Goal: Feedback & Contribution: Leave review/rating

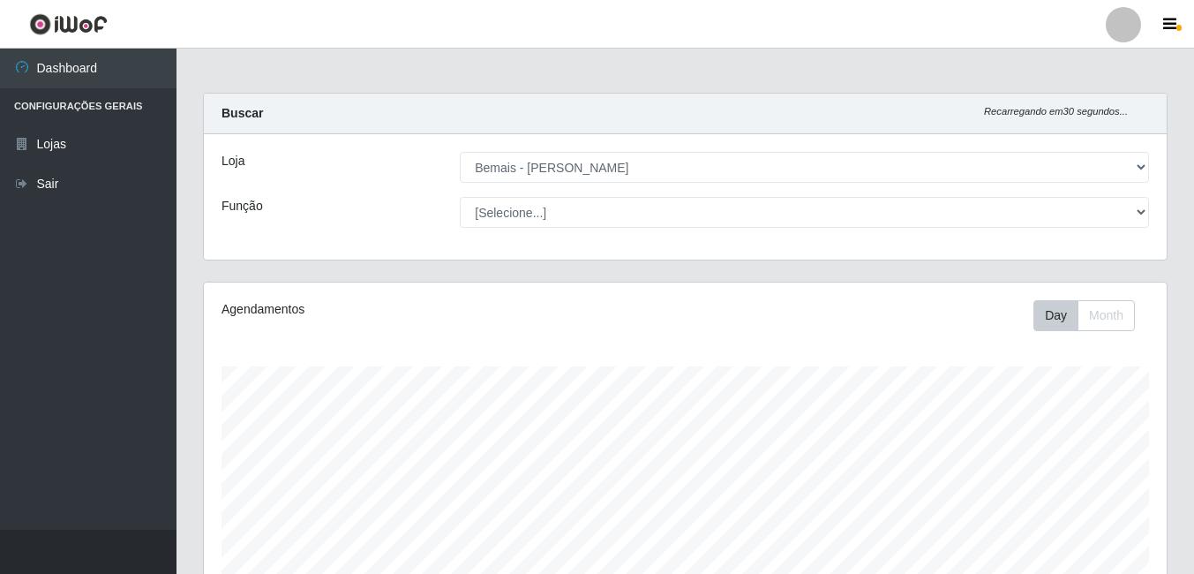
select select "230"
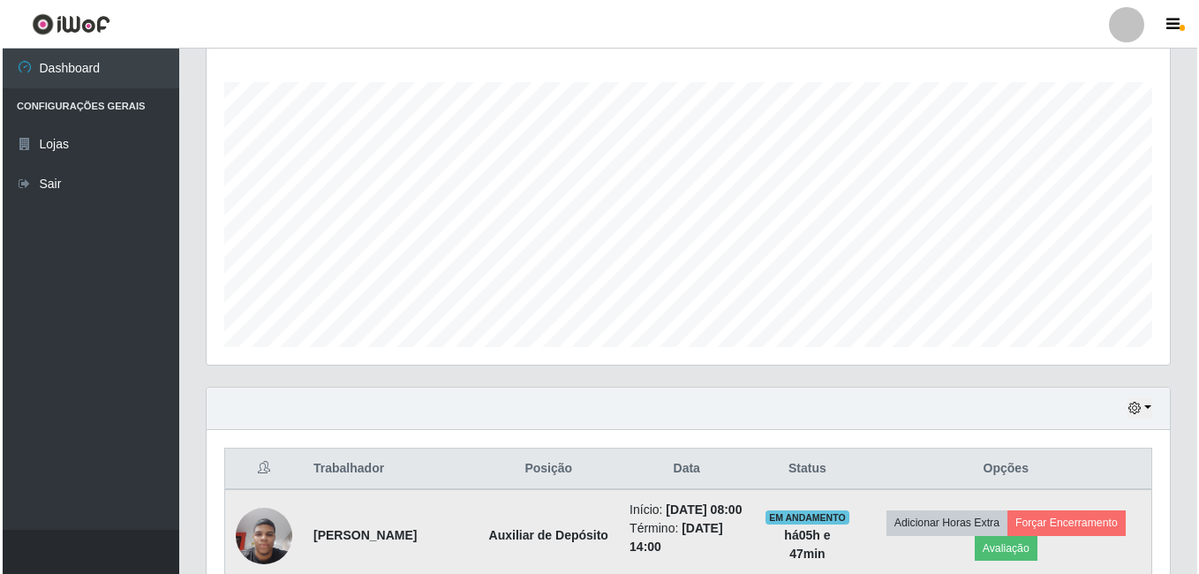
scroll to position [461, 0]
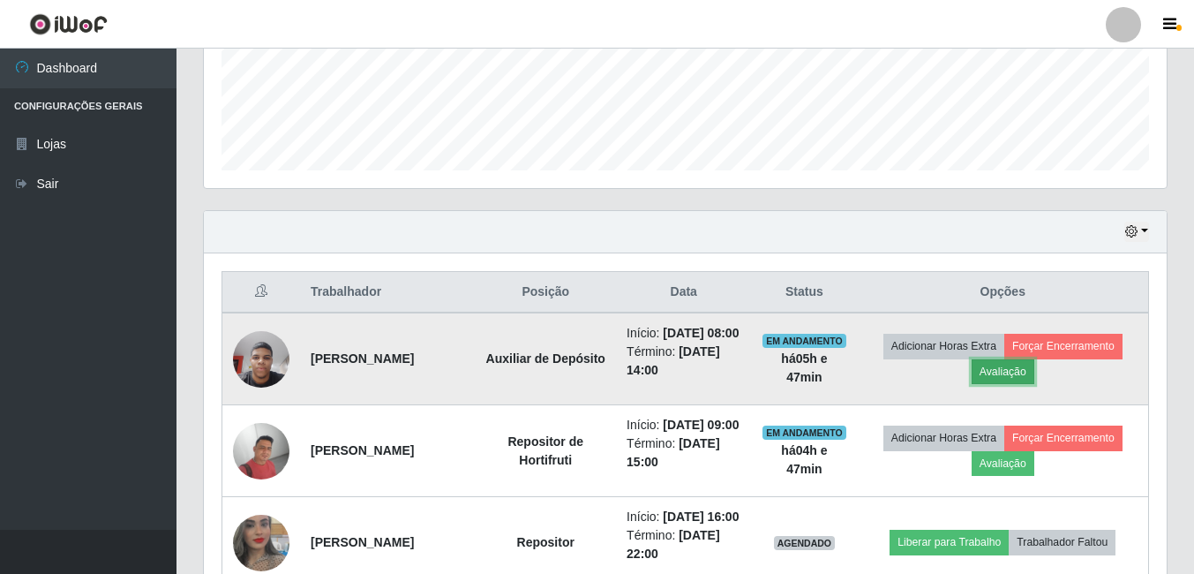
click at [1004, 382] on button "Avaliação" at bounding box center [1003, 371] width 63 height 25
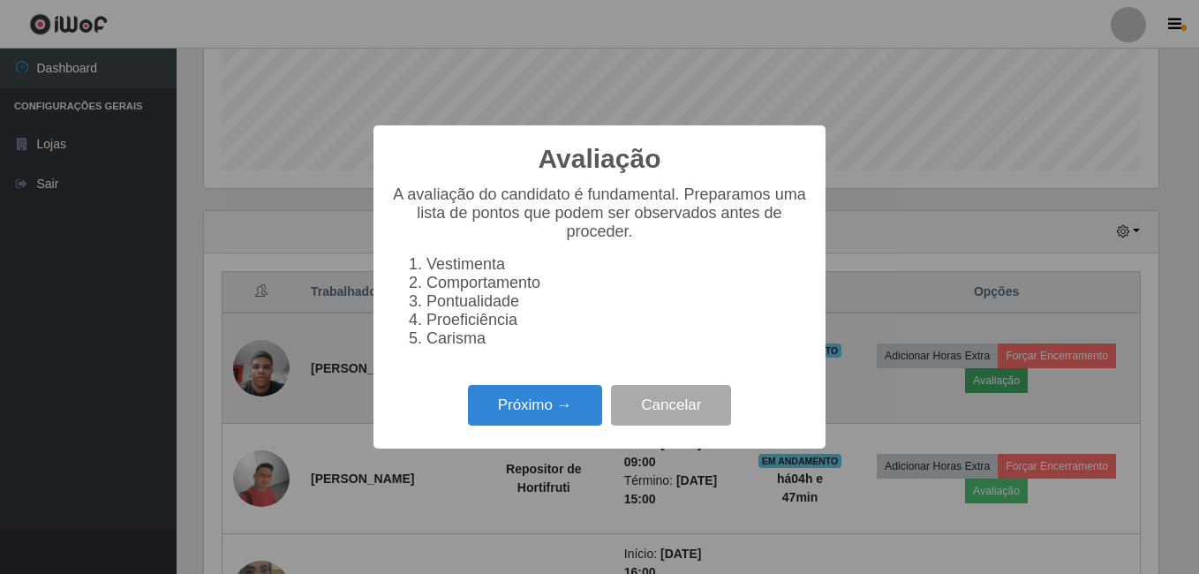
scroll to position [366, 954]
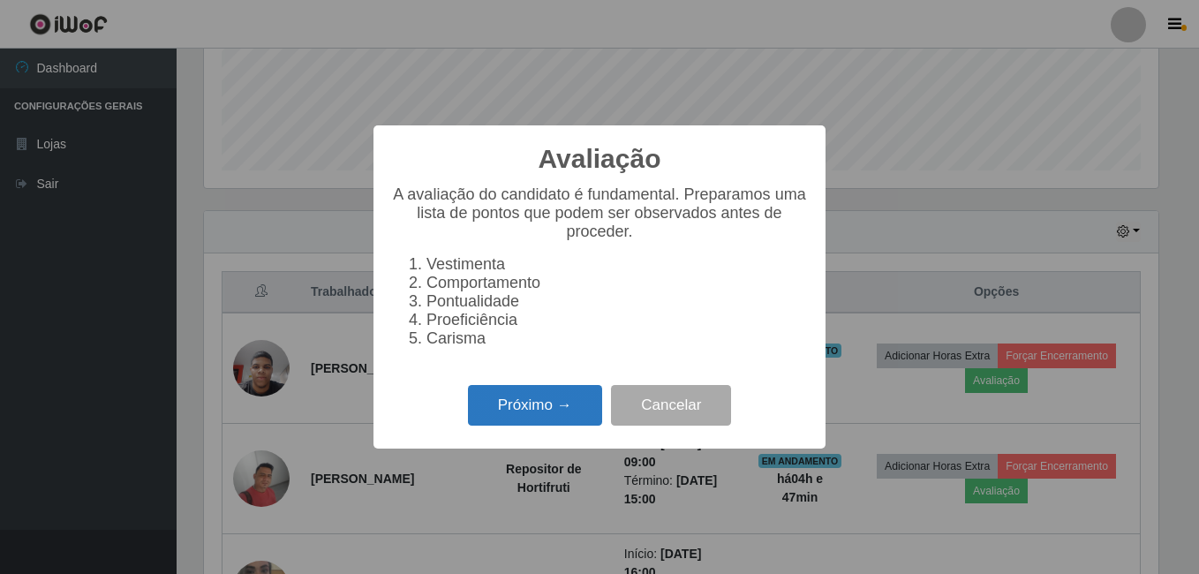
click at [551, 423] on button "Próximo →" at bounding box center [535, 405] width 134 height 41
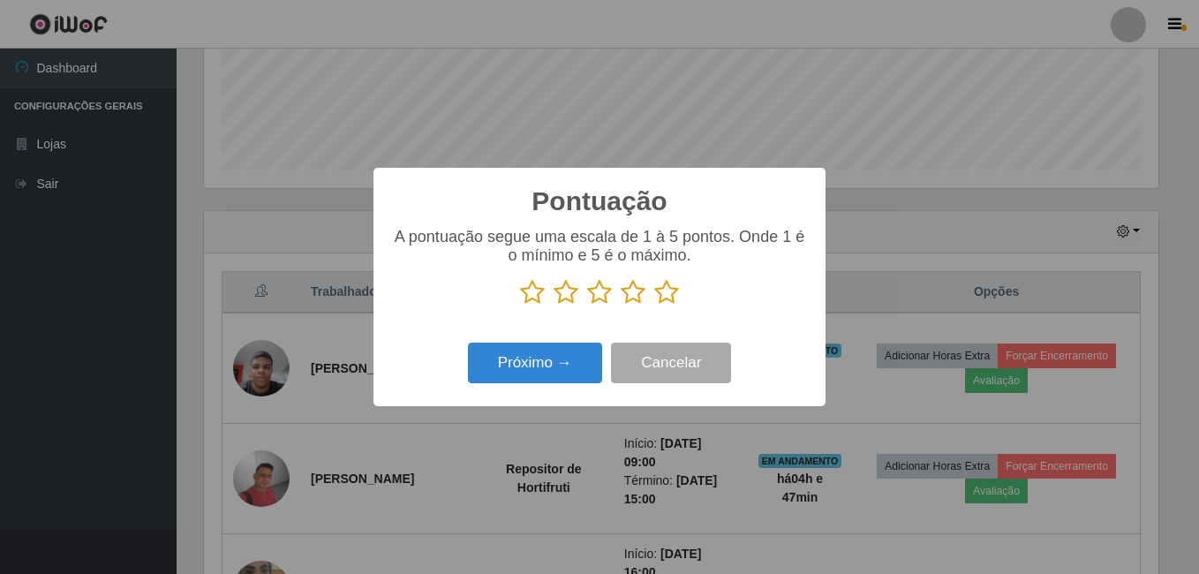
scroll to position [882397, 881809]
click at [666, 290] on icon at bounding box center [666, 292] width 25 height 26
click at [654, 305] on input "radio" at bounding box center [654, 305] width 0 height 0
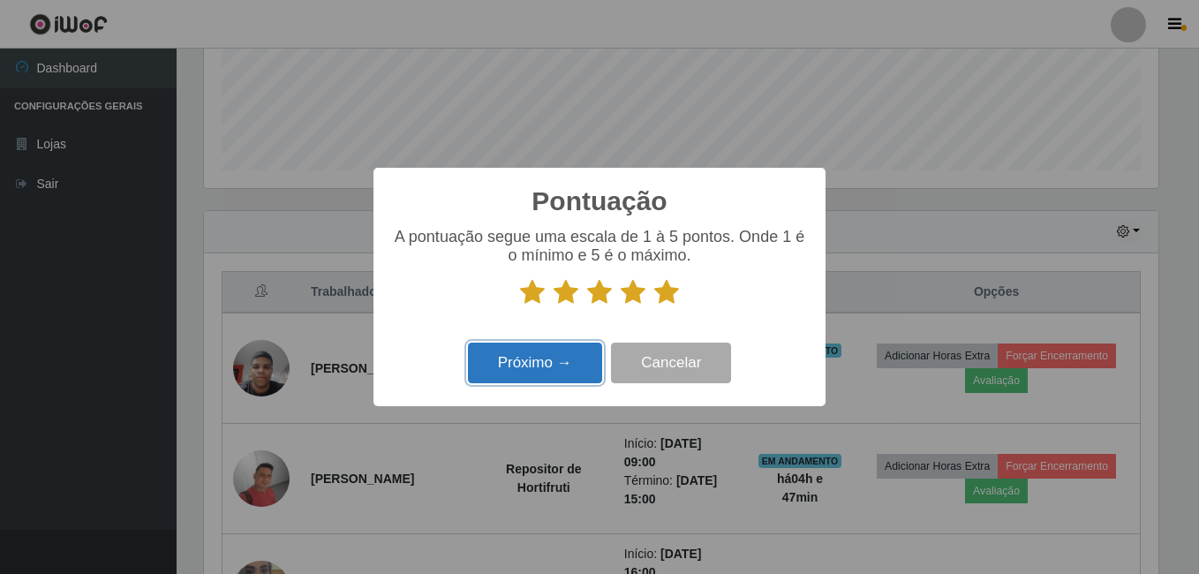
click at [582, 370] on button "Próximo →" at bounding box center [535, 363] width 134 height 41
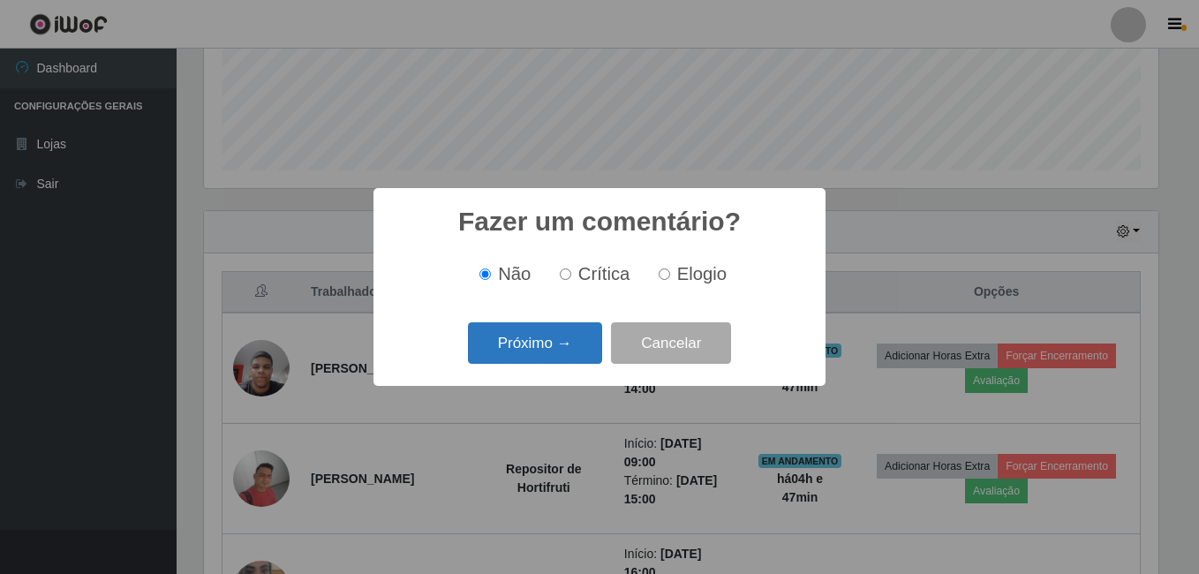
click at [582, 351] on button "Próximo →" at bounding box center [535, 342] width 134 height 41
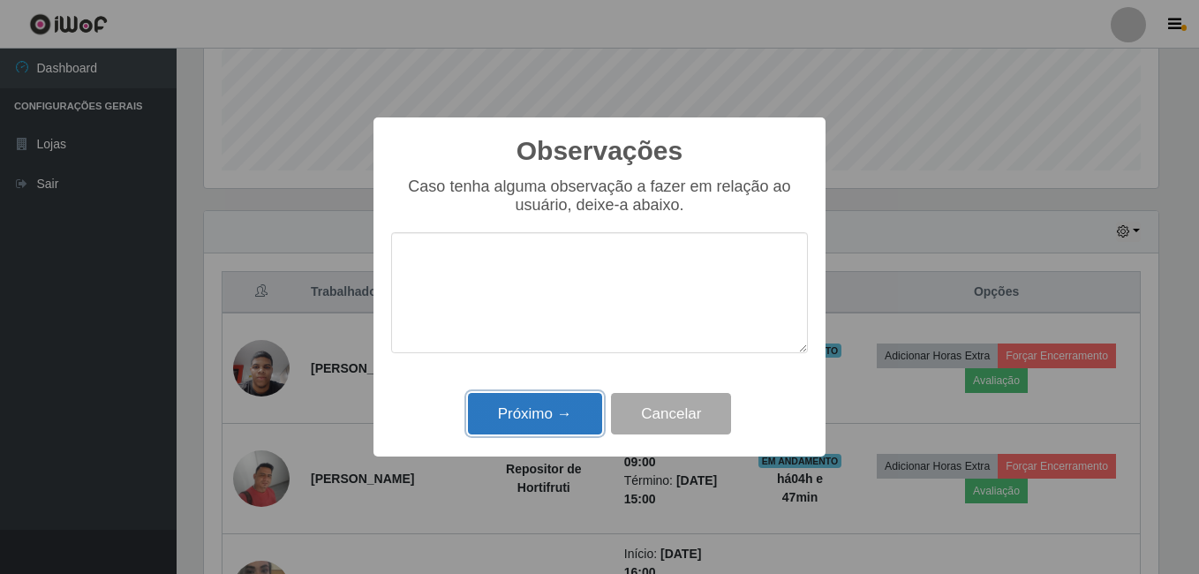
click at [563, 402] on button "Próximo →" at bounding box center [535, 413] width 134 height 41
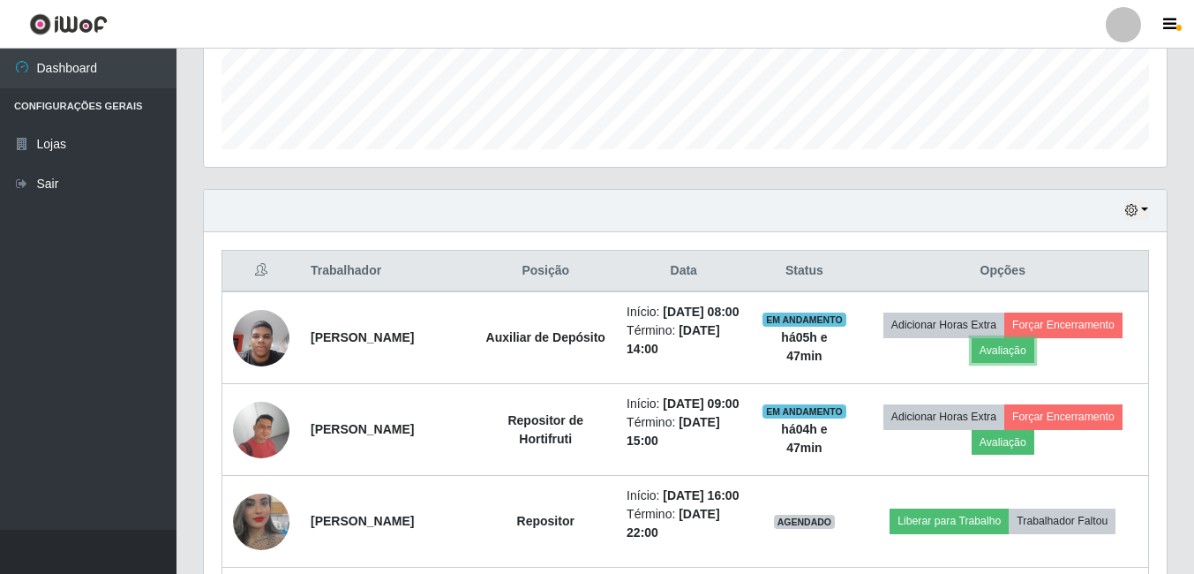
scroll to position [637, 0]
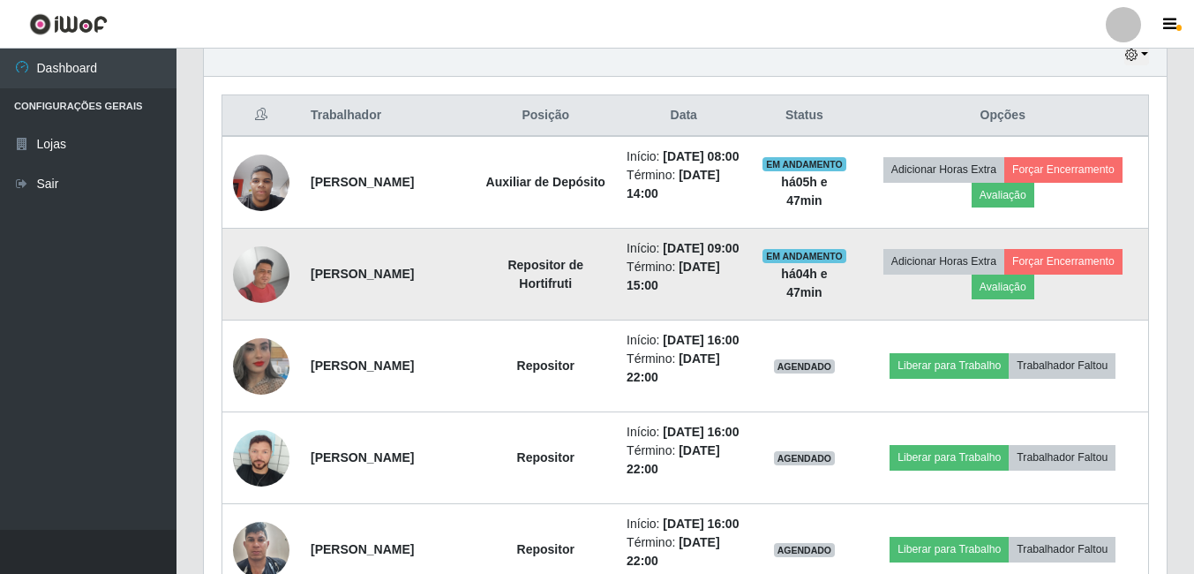
click at [1035, 320] on td "Adicionar Horas Extra Forçar Encerramento Avaliação" at bounding box center [1003, 275] width 291 height 92
click at [1020, 299] on button "Avaliação" at bounding box center [1003, 287] width 63 height 25
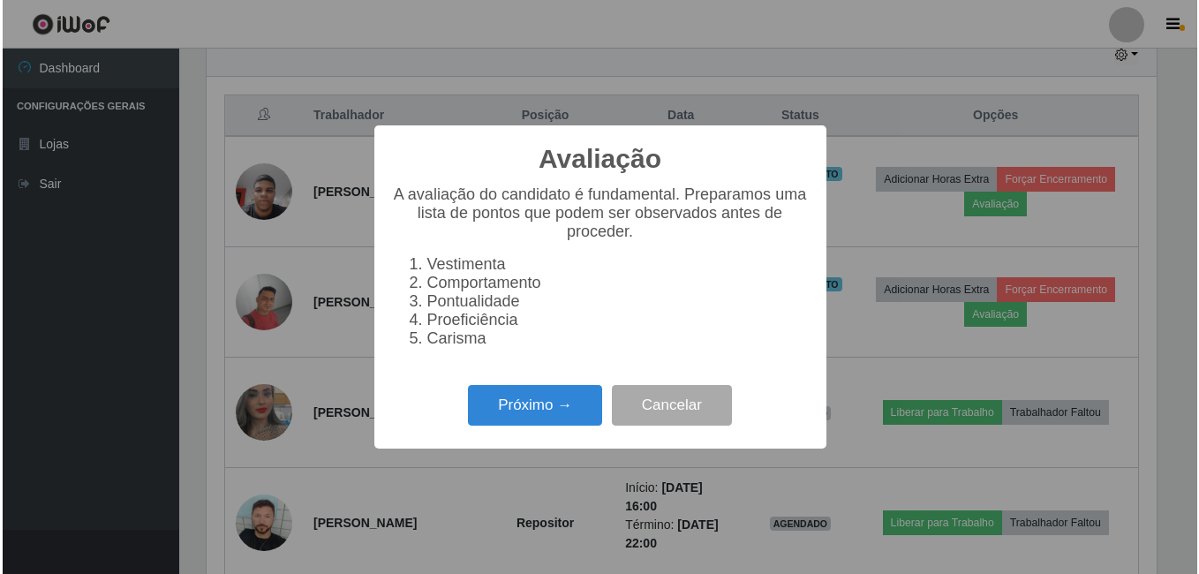
scroll to position [366, 954]
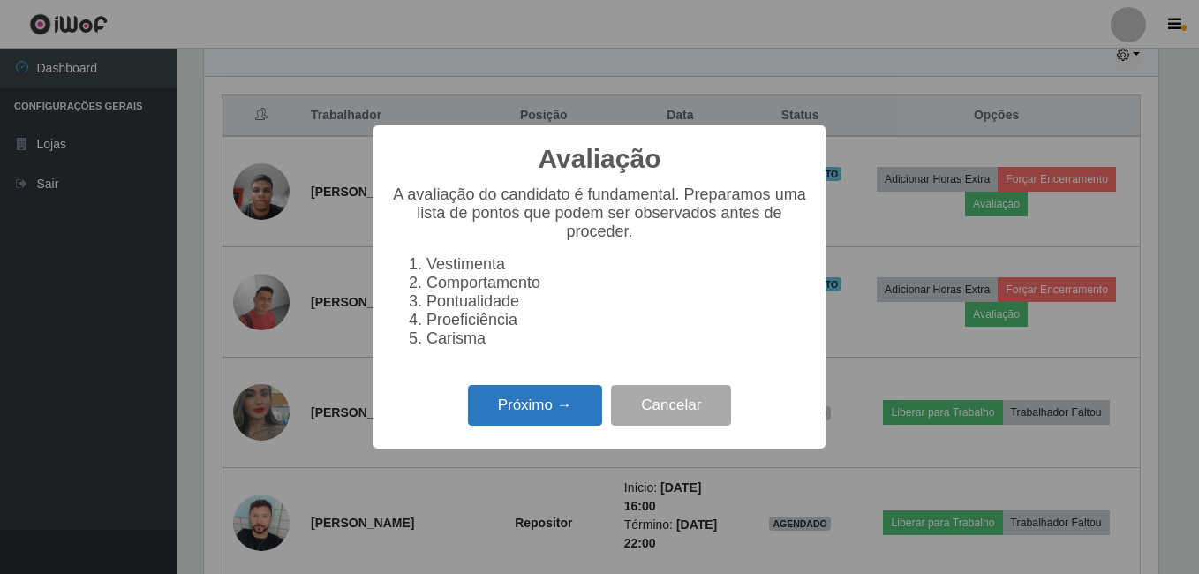
click at [504, 425] on button "Próximo →" at bounding box center [535, 405] width 134 height 41
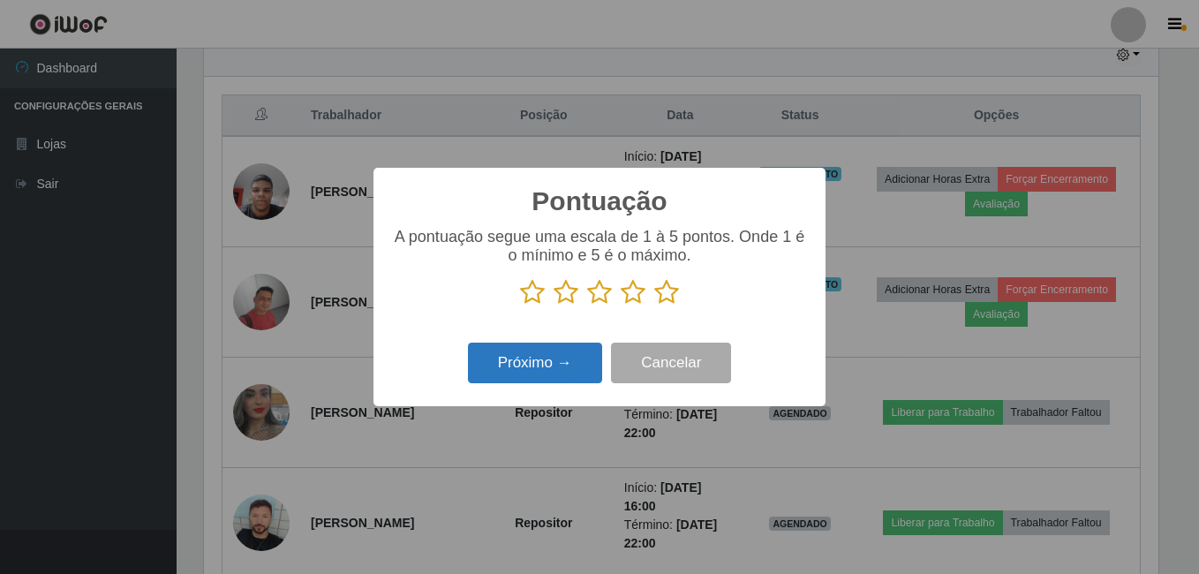
scroll to position [882397, 881809]
click at [657, 298] on icon at bounding box center [666, 292] width 25 height 26
click at [654, 305] on input "radio" at bounding box center [654, 305] width 0 height 0
click at [561, 373] on button "Próximo →" at bounding box center [535, 363] width 134 height 41
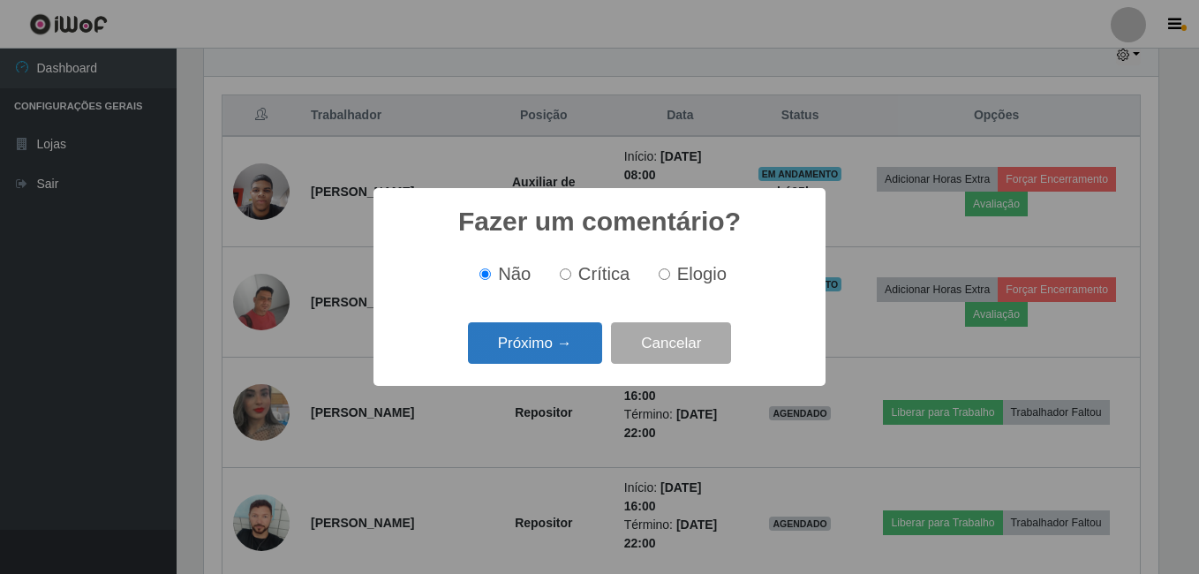
click at [574, 349] on button "Próximo →" at bounding box center [535, 342] width 134 height 41
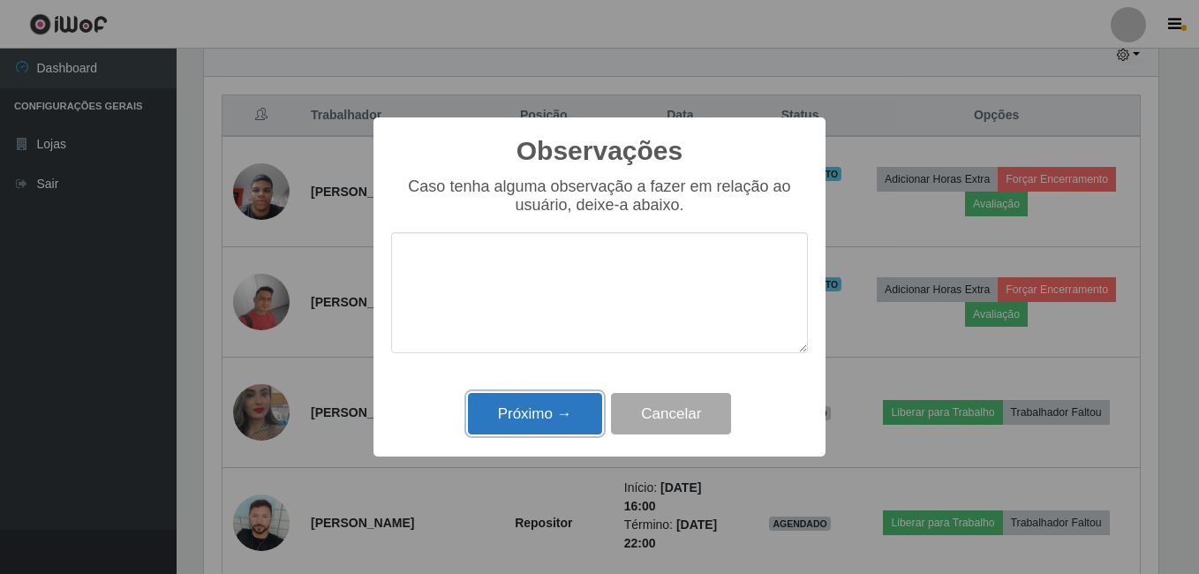
click at [559, 416] on button "Próximo →" at bounding box center [535, 413] width 134 height 41
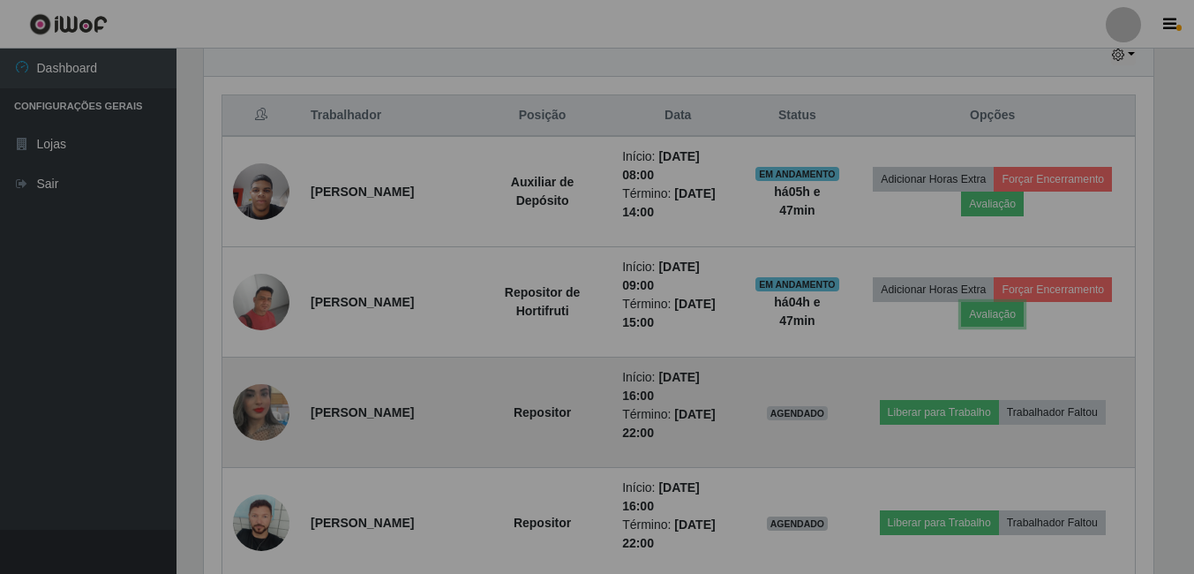
scroll to position [366, 963]
